Goal: Navigation & Orientation: Find specific page/section

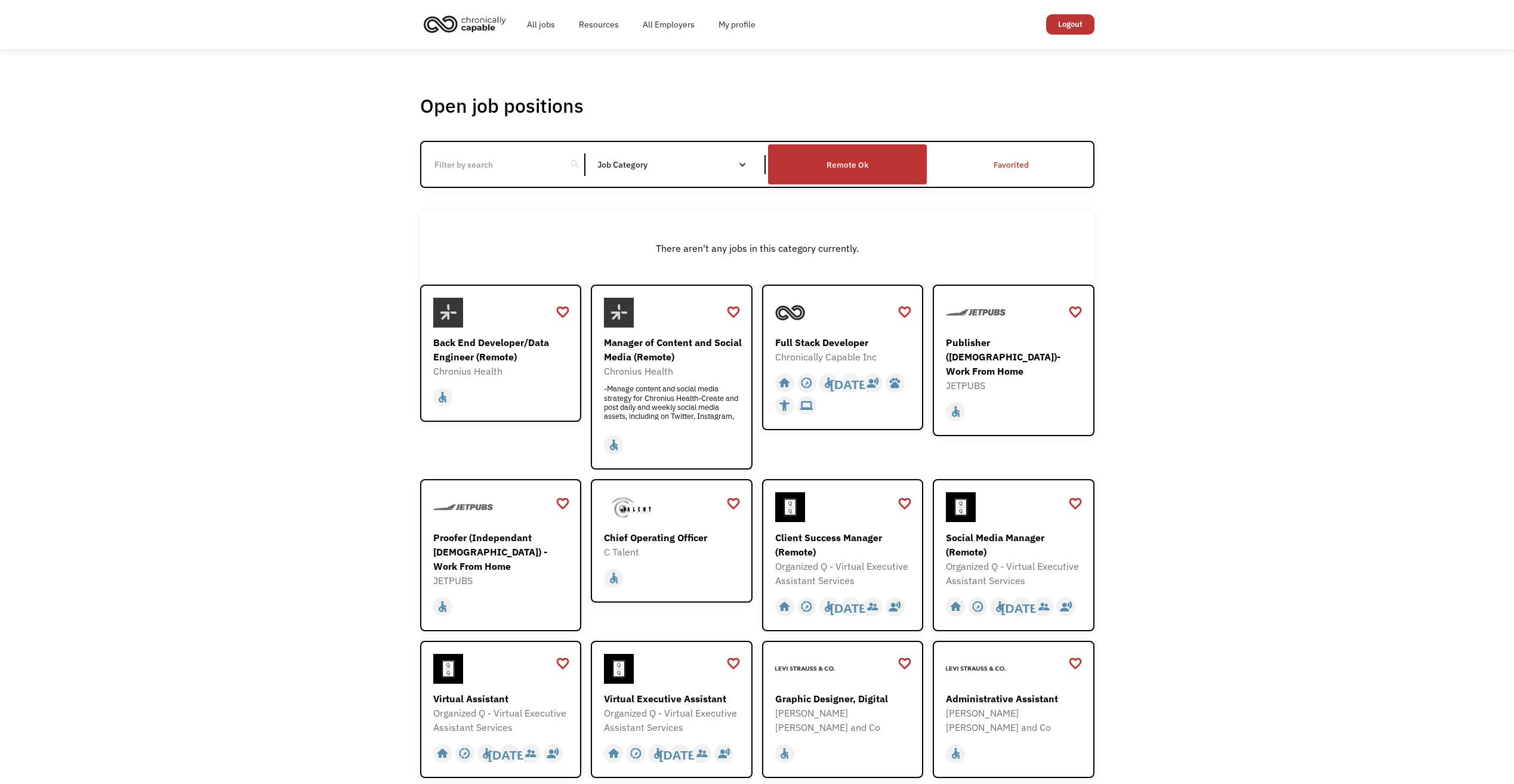
click at [822, 171] on div "Remote Ok" at bounding box center [847, 165] width 159 height 34
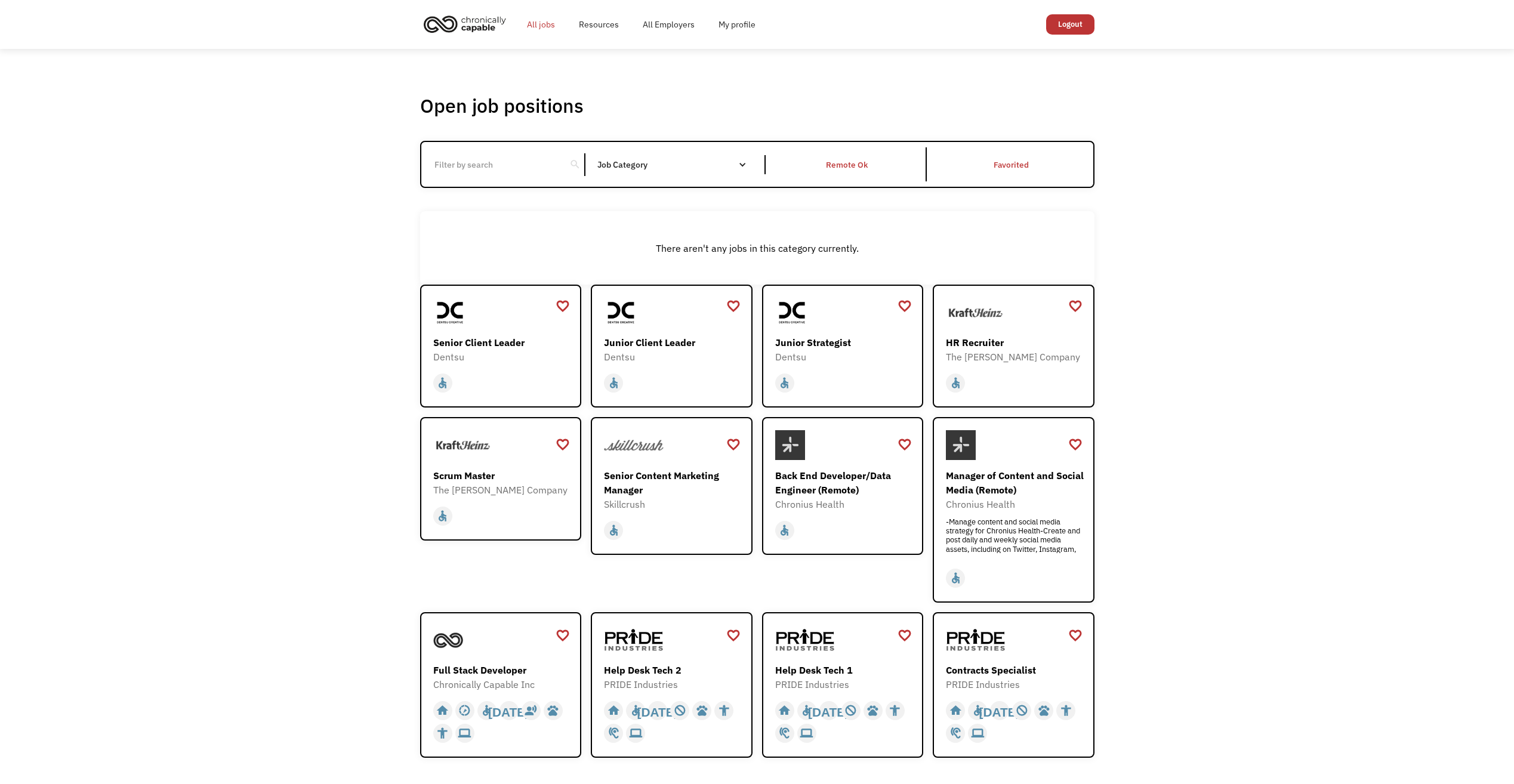
click at [547, 26] on link "All jobs" at bounding box center [541, 24] width 52 height 38
